Goal: Task Accomplishment & Management: Complete application form

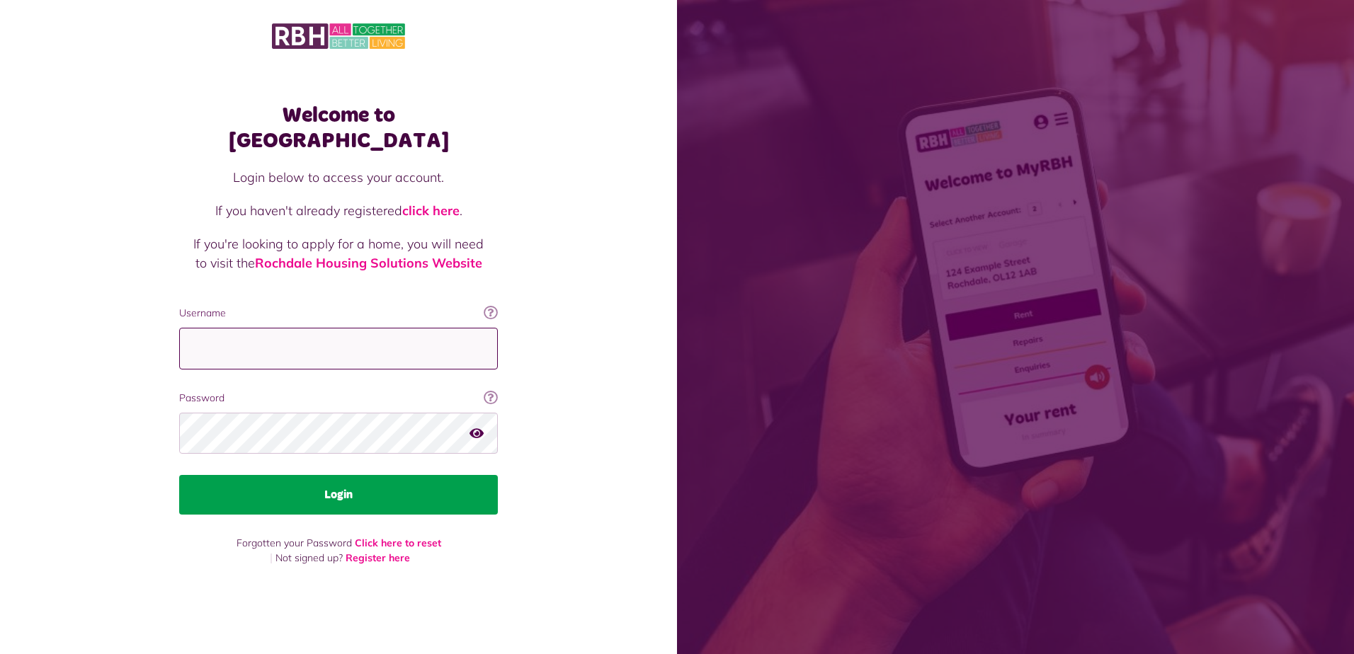
type input "**********"
click at [334, 492] on button "Login" at bounding box center [338, 495] width 319 height 40
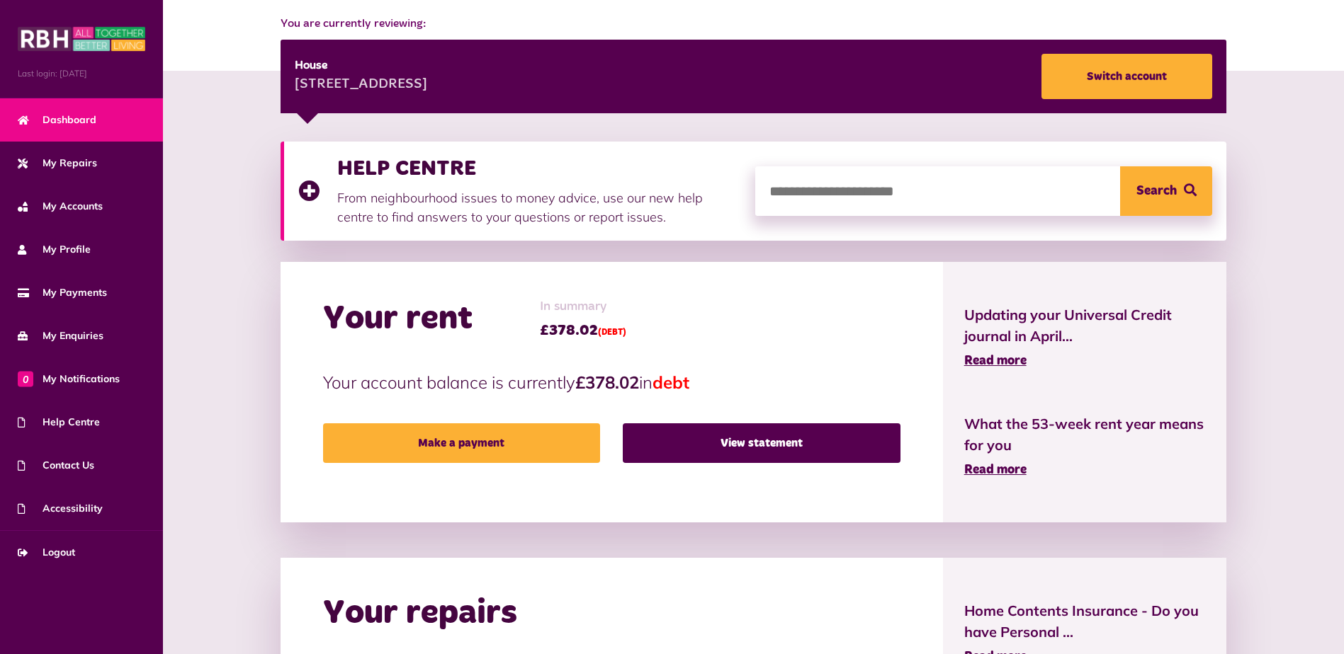
scroll to position [315, 0]
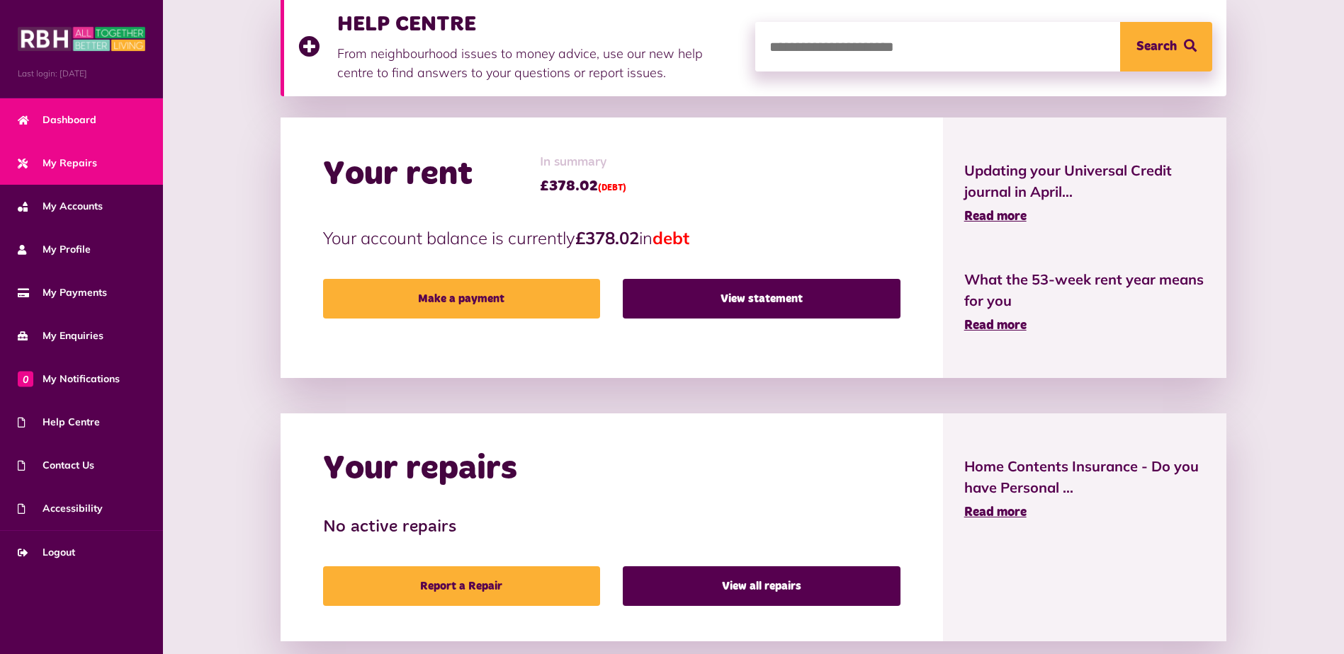
click at [90, 162] on span "My Repairs" at bounding box center [57, 163] width 79 height 15
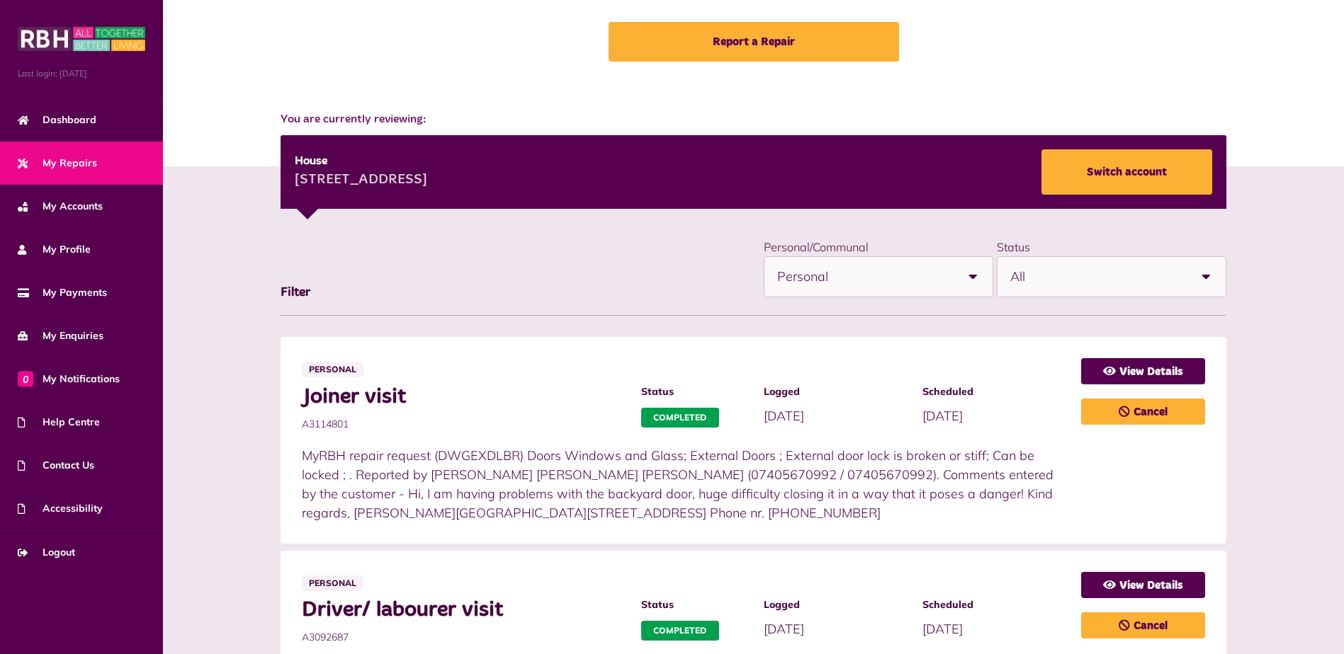
scroll to position [21, 0]
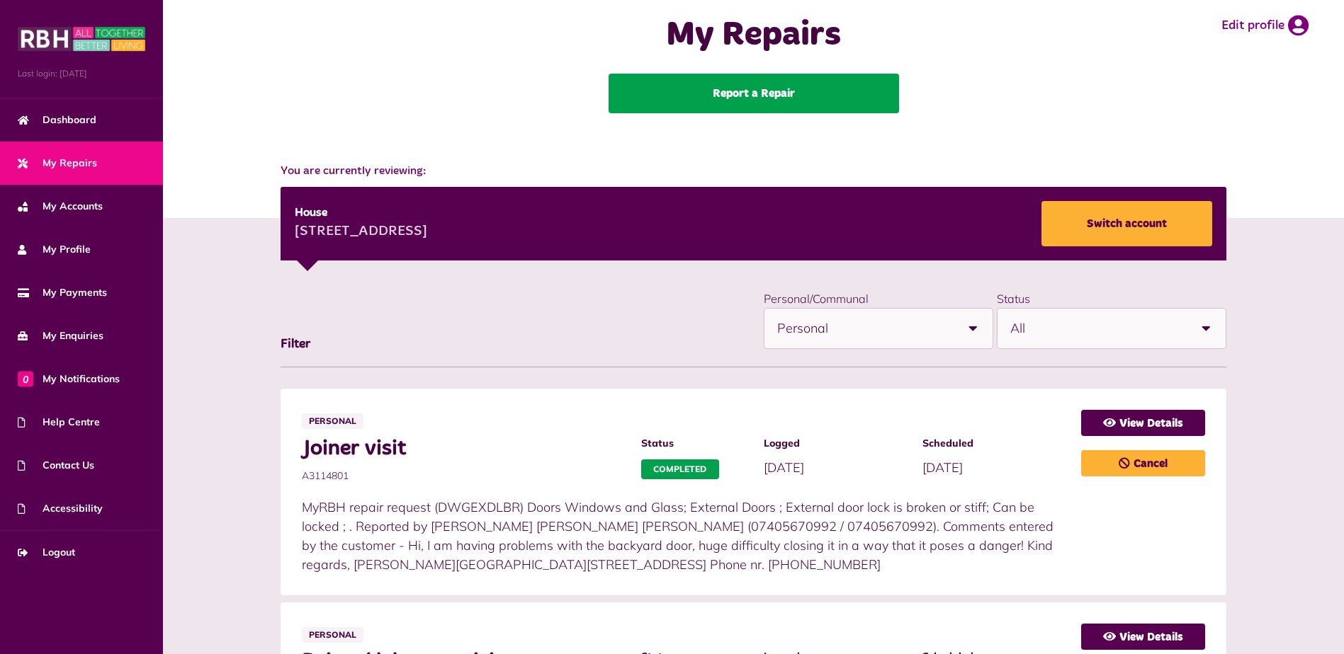
click at [776, 92] on link "Report a Repair" at bounding box center [753, 94] width 290 height 40
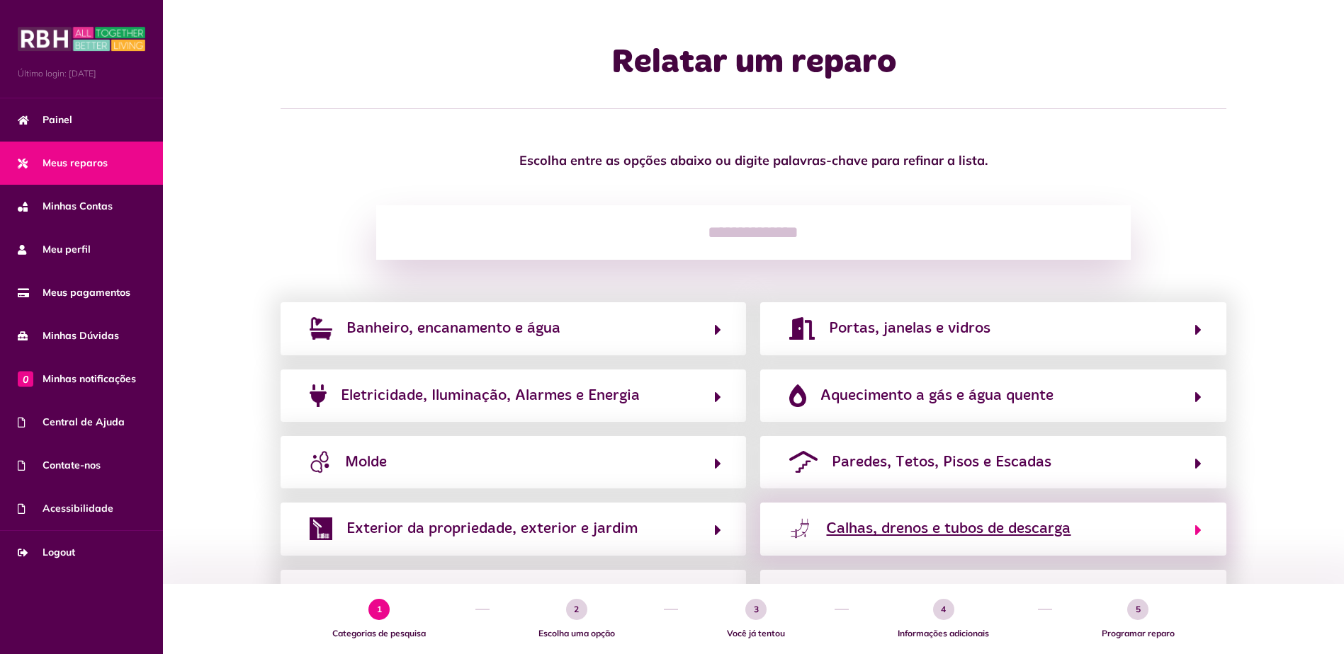
click at [1197, 534] on icon "button" at bounding box center [1198, 530] width 6 height 17
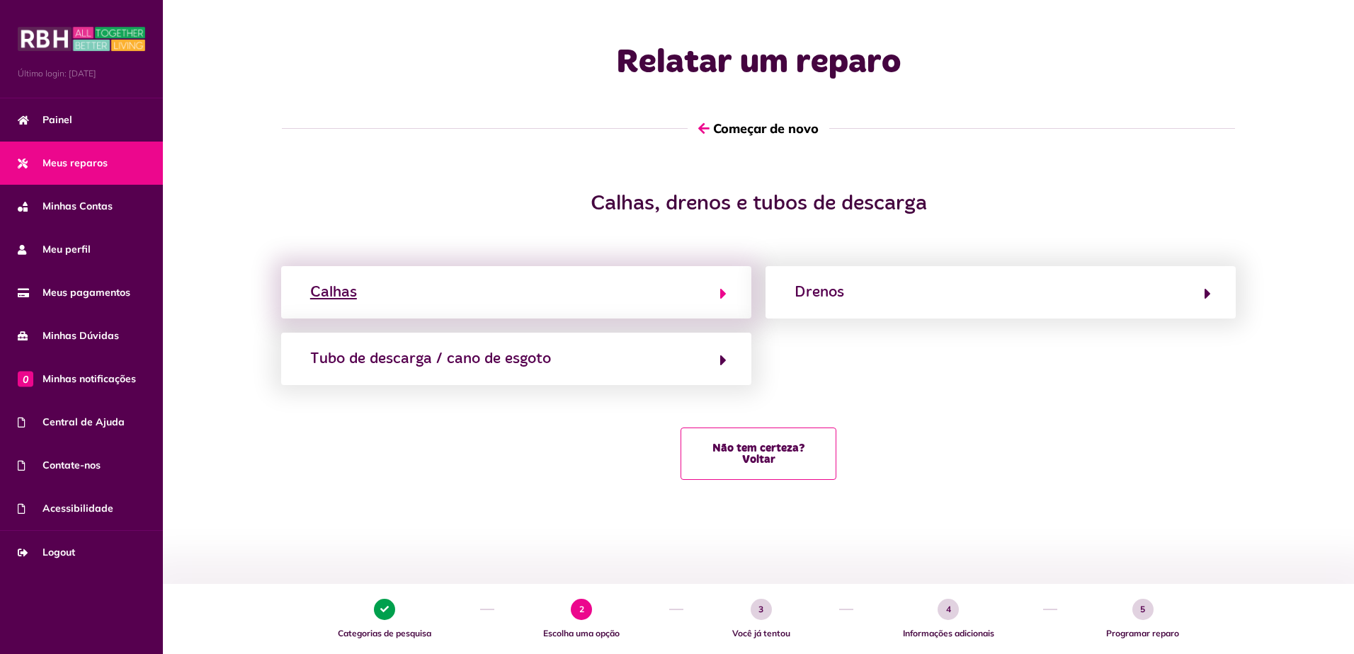
click at [721, 298] on icon "button" at bounding box center [723, 293] width 6 height 17
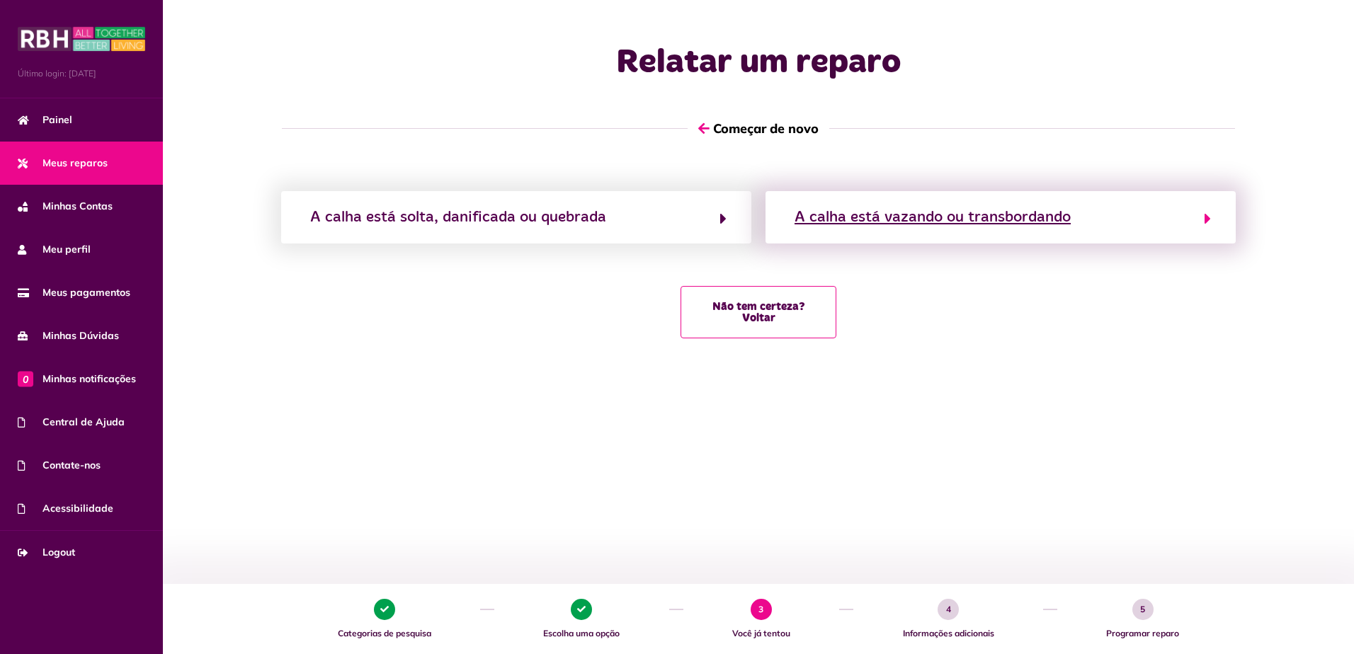
click at [1058, 218] on div "A calha está vazando ou transbordando" at bounding box center [933, 217] width 276 height 23
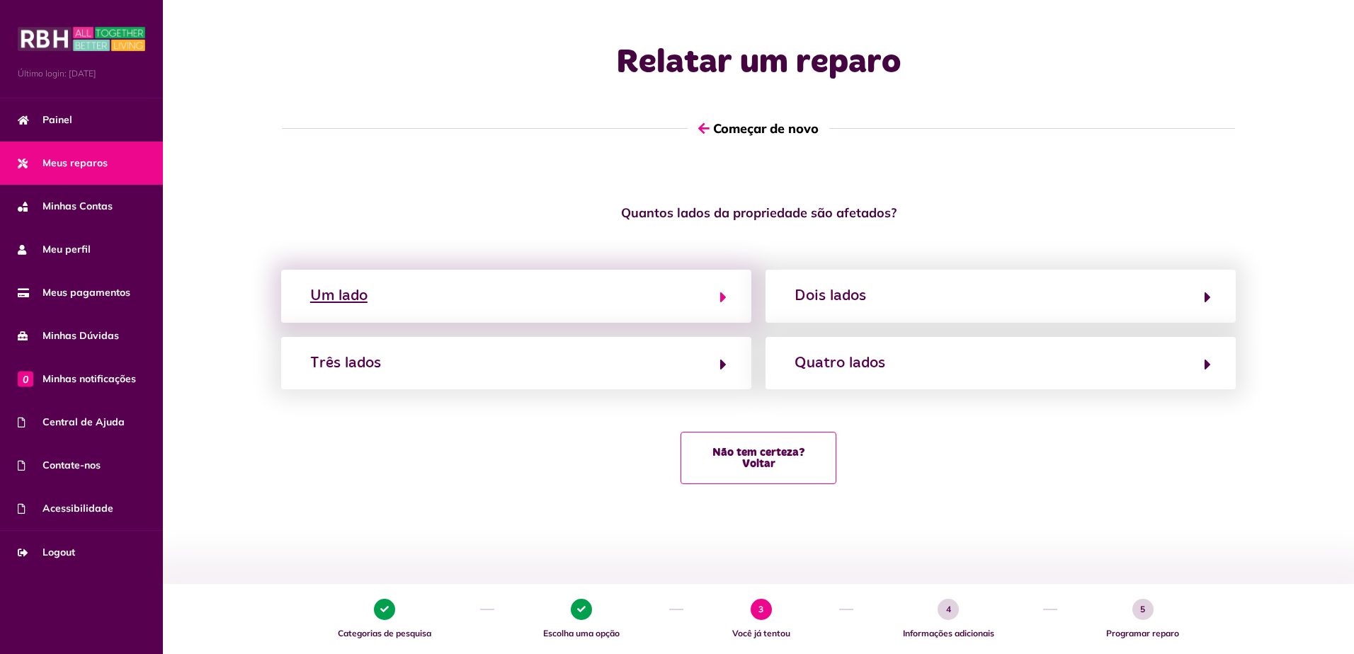
click at [628, 299] on button "Um lado" at bounding box center [516, 296] width 421 height 24
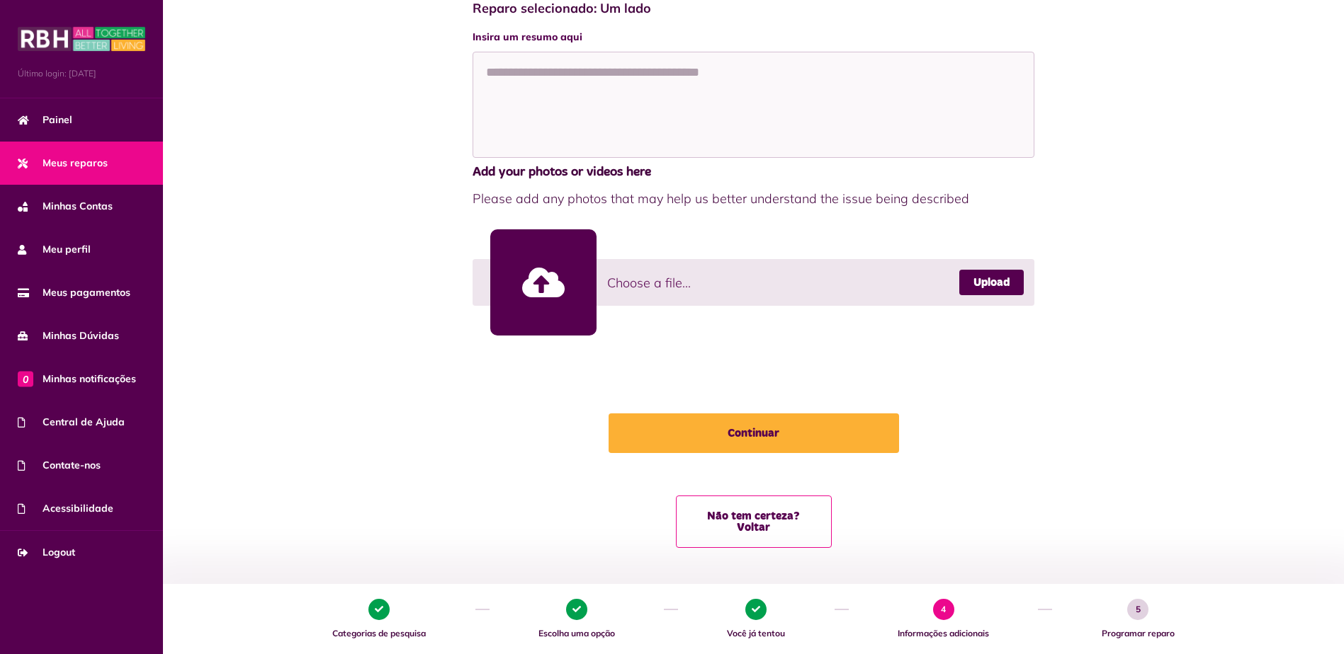
scroll to position [29, 0]
